Goal: Task Accomplishment & Management: Manage account settings

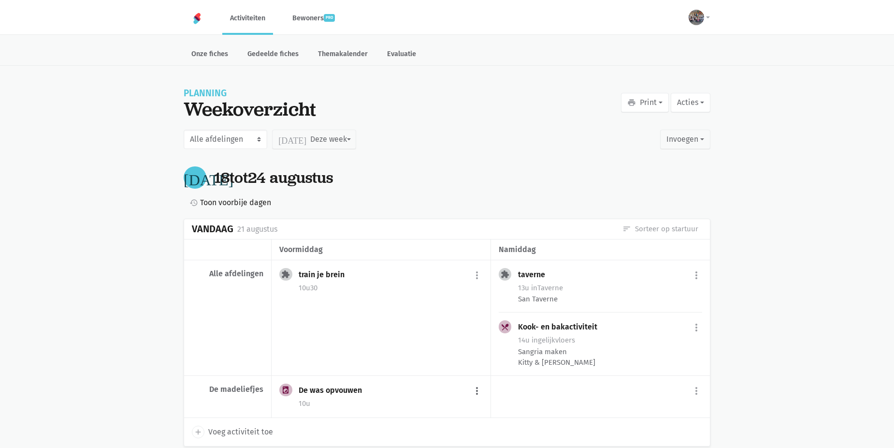
click at [472, 394] on button "more_vert" at bounding box center [477, 390] width 12 height 18
click at [434, 298] on link "edit Bewerk" at bounding box center [445, 298] width 99 height 16
select select "10:00"
select select "11:00"
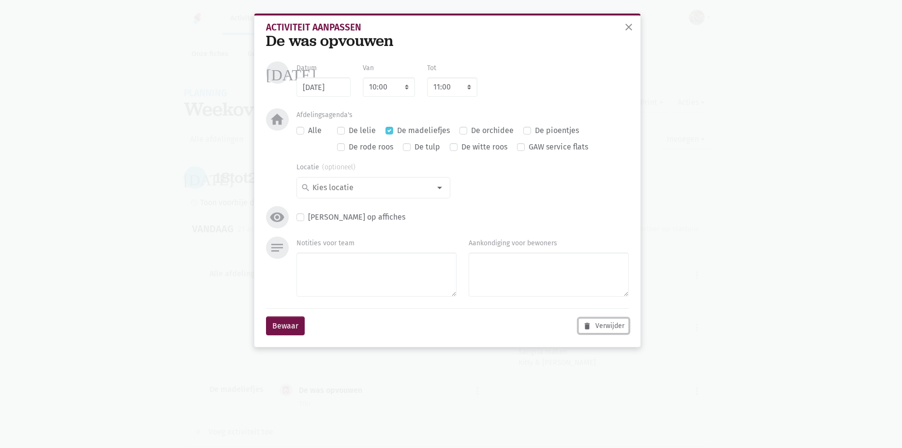
click at [614, 323] on button "delete Verwijder" at bounding box center [603, 325] width 50 height 15
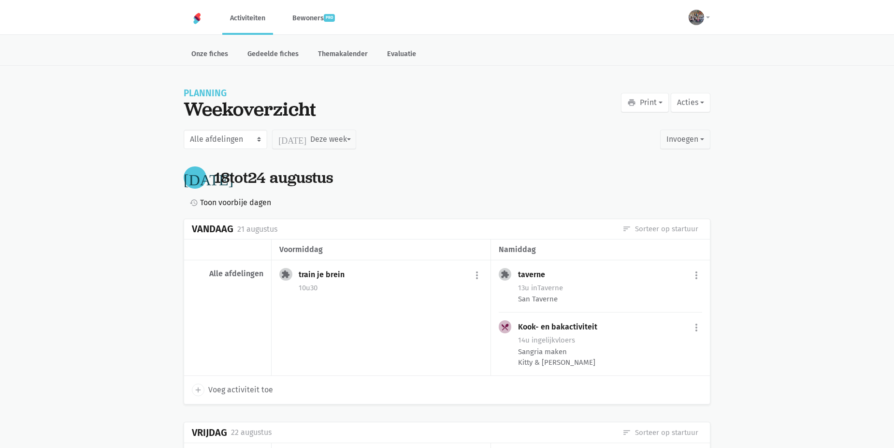
click at [209, 392] on span "Voeg activiteit toe" at bounding box center [240, 389] width 65 height 13
select select "14:00"
select select "15:00"
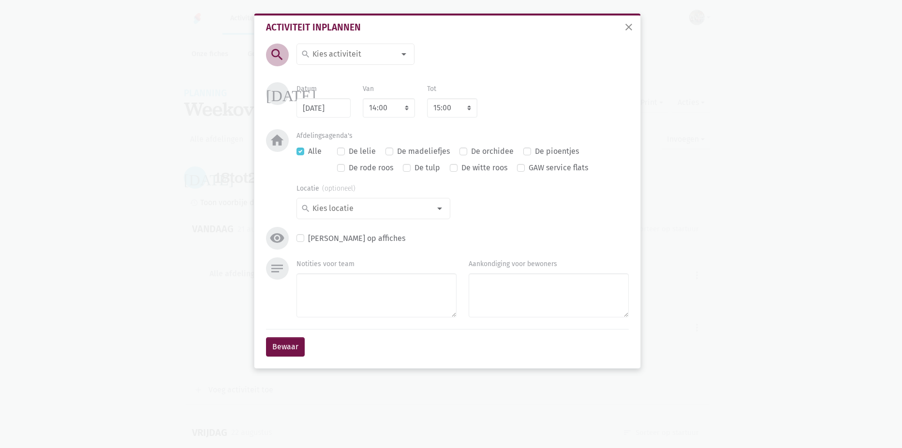
click at [405, 58] on div at bounding box center [403, 53] width 19 height 19
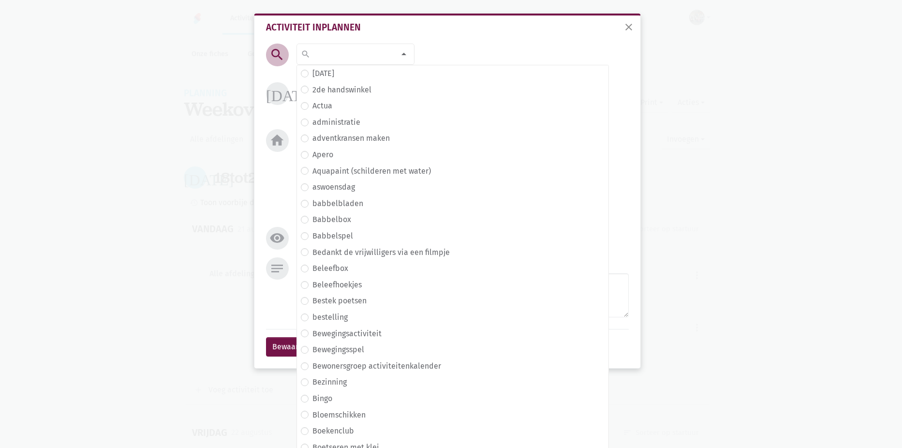
type input "f"
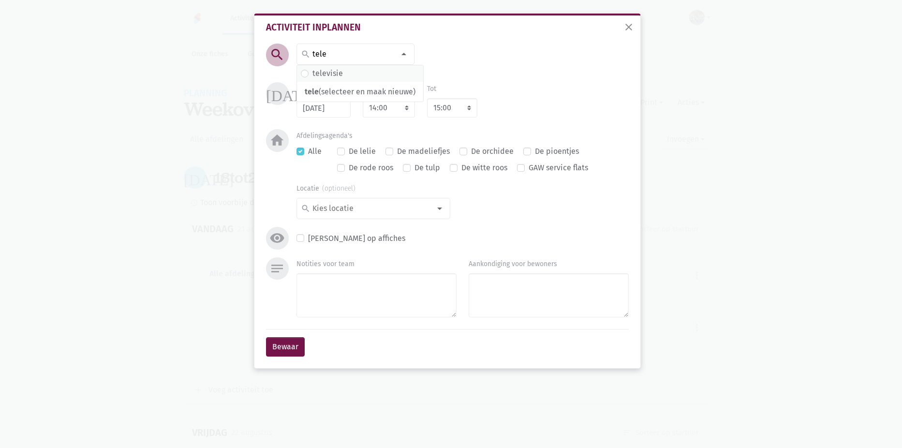
type input "tele"
click at [312, 73] on label "televisie" at bounding box center [327, 73] width 30 height 13
click at [406, 111] on select "7:00 7:15 7:30 7:45 8:00 8:15 8:30 8:45 9:00 9:15 9:30 9:45 10:00 10:15 10:30 1…" at bounding box center [389, 107] width 52 height 19
select select "10:00"
click at [363, 98] on select "7:00 7:15 7:30 7:45 8:00 8:15 8:30 8:45 9:00 9:15 9:30 9:45 10:00 10:15 10:30 1…" at bounding box center [389, 107] width 52 height 19
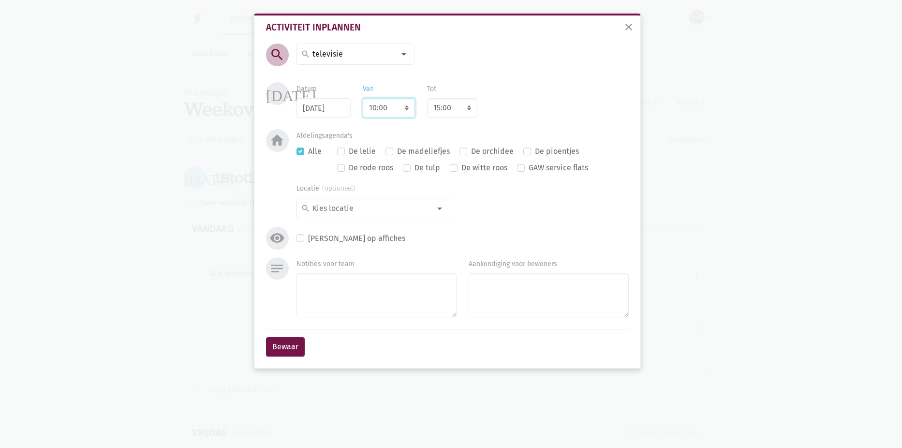
select select "11:00"
click at [397, 149] on label "De madeliefjes" at bounding box center [423, 151] width 53 height 13
click at [391, 149] on input "De madeliefjes" at bounding box center [389, 150] width 8 height 10
checkbox input "true"
checkbox input "false"
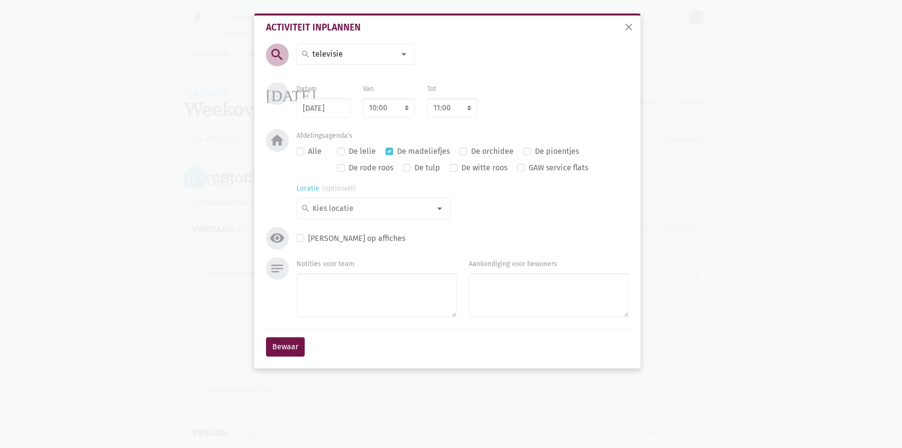
click at [440, 205] on div at bounding box center [439, 208] width 19 height 19
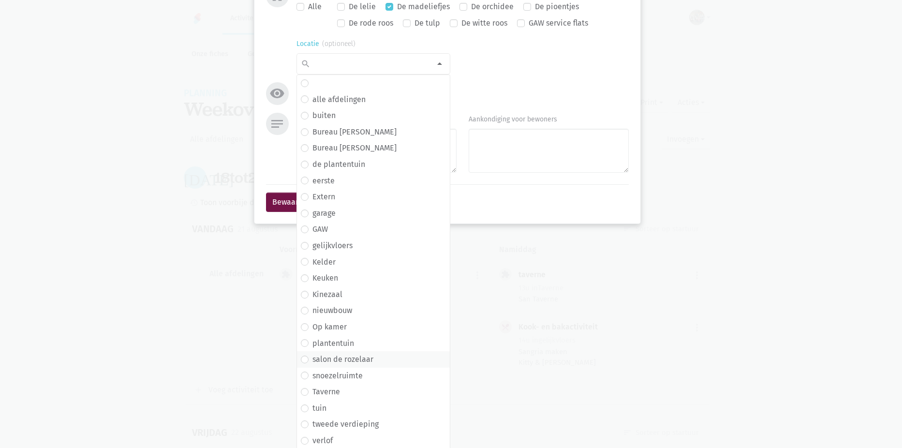
scroll to position [146, 0]
click at [312, 373] on label "snoezelruimte" at bounding box center [337, 374] width 50 height 13
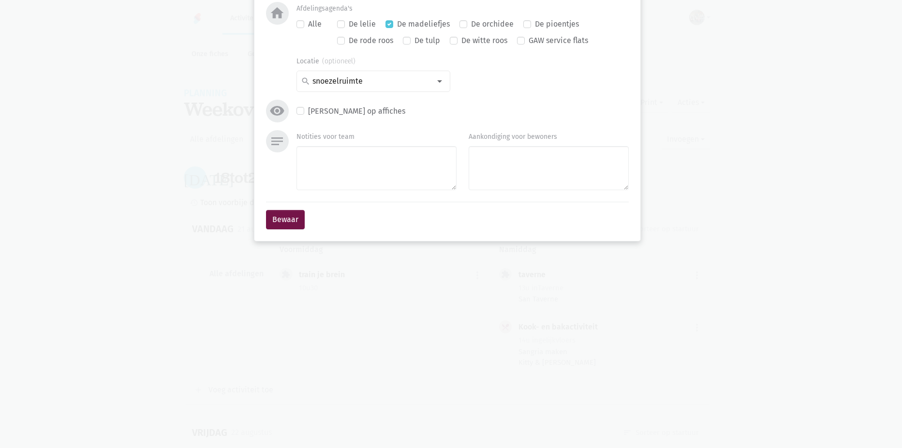
scroll to position [0, 0]
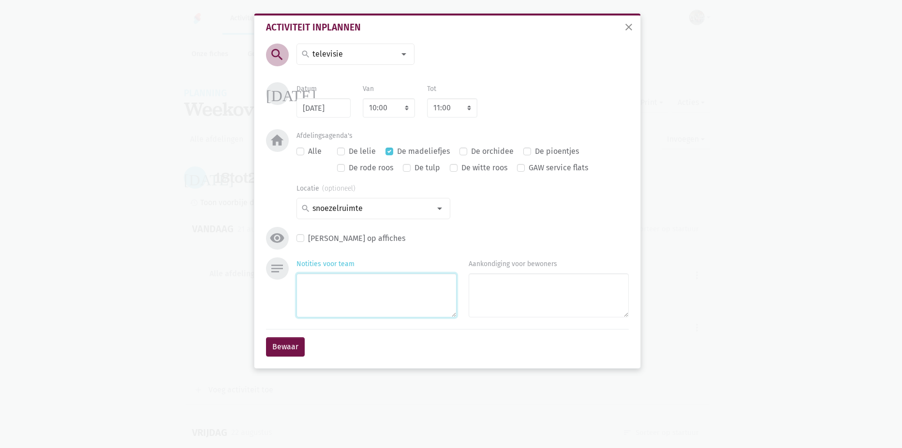
click at [350, 291] on textarea "Notities voor team" at bounding box center [376, 295] width 160 height 44
type textarea "Film Sissi"
click at [292, 348] on button "Bewaar" at bounding box center [285, 346] width 39 height 19
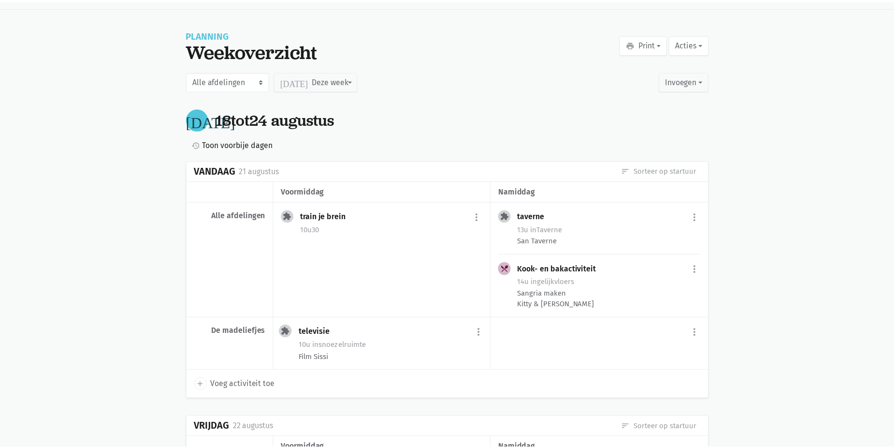
scroll to position [90, 0]
